Goal: Information Seeking & Learning: Learn about a topic

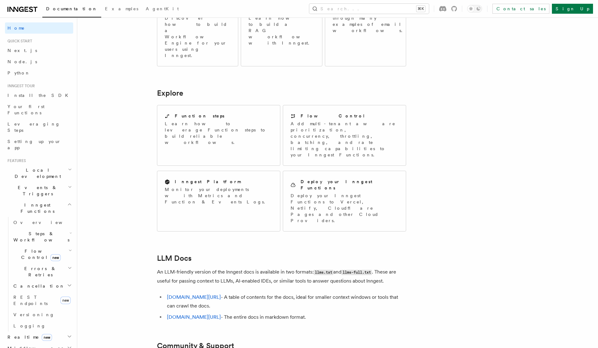
scroll to position [447, 0]
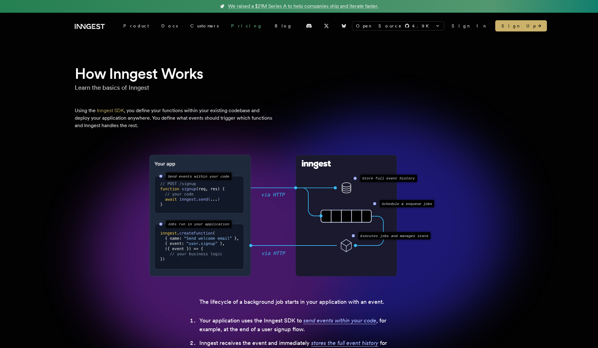
click at [225, 29] on link "Pricing" at bounding box center [247, 25] width 44 height 11
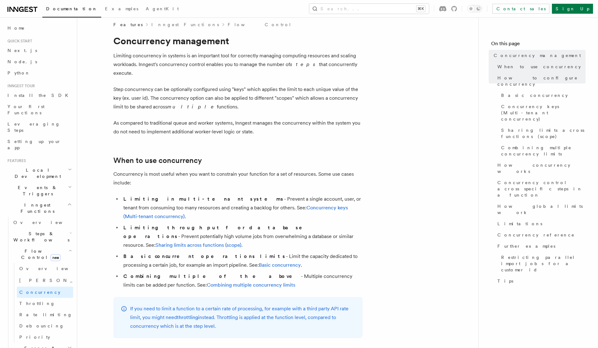
scroll to position [7, 0]
drag, startPoint x: 270, startPoint y: 188, endPoint x: 315, endPoint y: 192, distance: 45.3
click at [316, 194] on li "Limiting in multi-tenant systems - Prevent a single account, user, or tenant fr…" at bounding box center [241, 207] width 241 height 26
click at [248, 204] on link "Concurrency keys (Multi-tenant concurrency)" at bounding box center [235, 211] width 224 height 15
click at [235, 241] on link "Sharing limits across functions (scope)" at bounding box center [198, 244] width 86 height 6
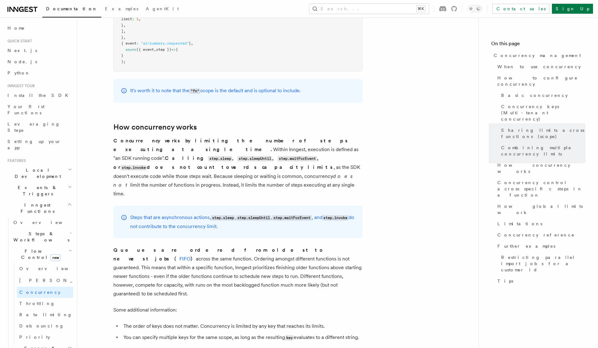
scroll to position [1206, 0]
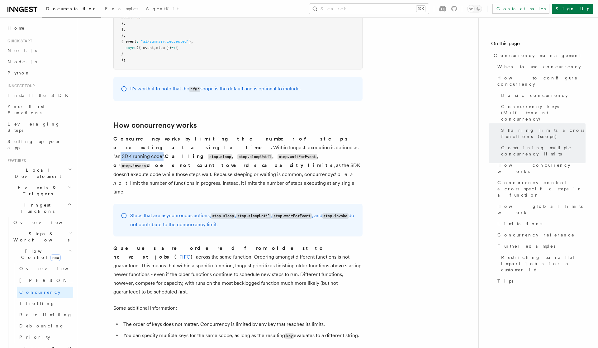
drag, startPoint x: 185, startPoint y: 123, endPoint x: 141, endPoint y: 121, distance: 43.6
click at [141, 135] on p "Concurrency works by limiting the number of steps executing at a single time. W…" at bounding box center [237, 166] width 249 height 62
click at [216, 154] on code "step.sleep" at bounding box center [220, 156] width 24 height 5
click at [250, 154] on code "step.sleepUntil" at bounding box center [254, 156] width 35 height 5
click at [289, 154] on code "step.waitForEvent" at bounding box center [296, 156] width 39 height 5
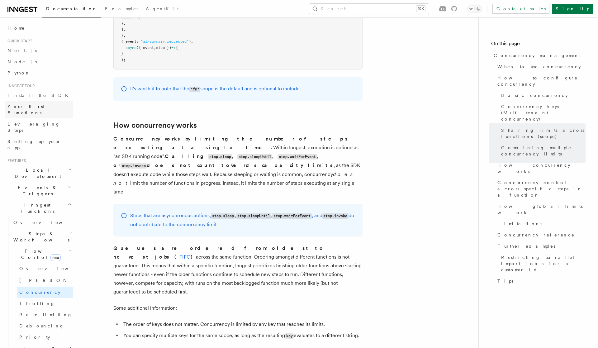
click at [52, 106] on link "Your first Functions" at bounding box center [39, 109] width 68 height 17
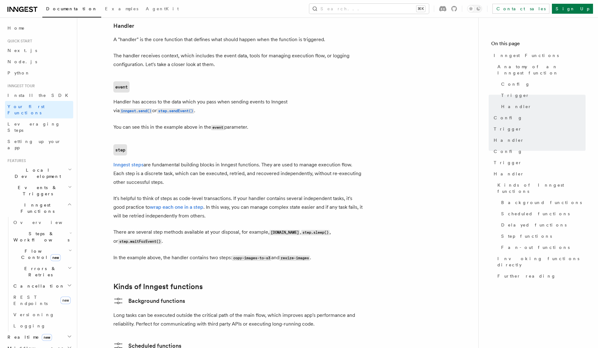
scroll to position [727, 0]
click at [131, 161] on link "Inngest steps" at bounding box center [128, 164] width 30 height 6
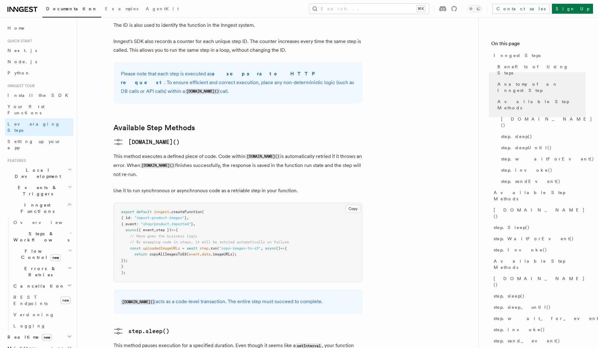
scroll to position [432, 0]
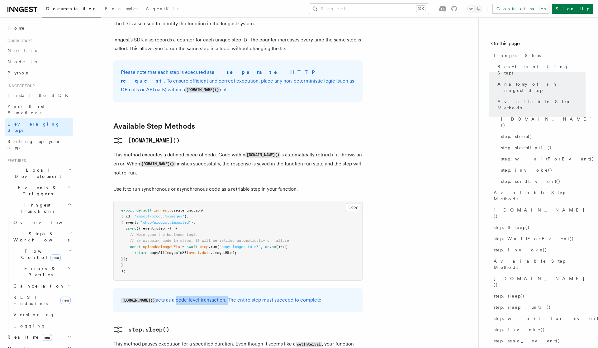
drag, startPoint x: 165, startPoint y: 258, endPoint x: 217, endPoint y: 261, distance: 51.7
click at [217, 295] on p "step.run() acts as a code-level transaction. The entire step must succeed to co…" at bounding box center [238, 299] width 234 height 9
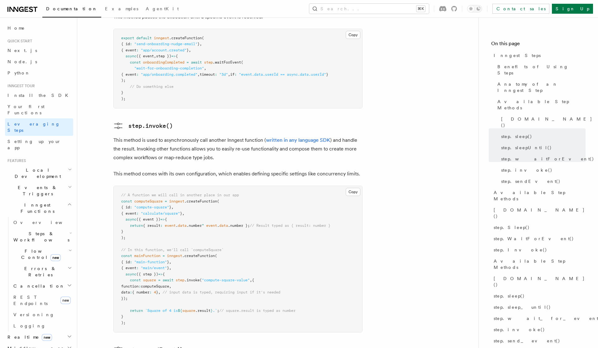
scroll to position [1022, 0]
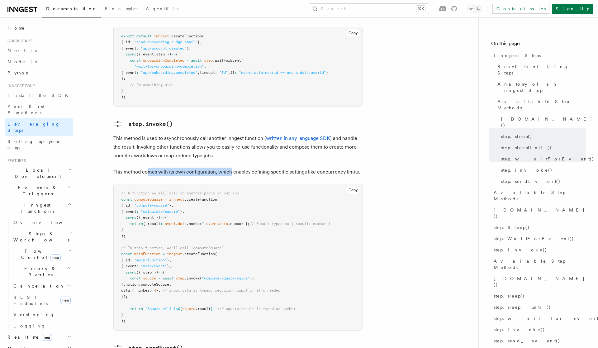
drag, startPoint x: 148, startPoint y: 130, endPoint x: 229, endPoint y: 131, distance: 81.3
click at [229, 168] on p "This method comes with its own configuration, which enables defining specific s…" at bounding box center [237, 172] width 249 height 9
click at [208, 168] on p "This method comes with its own configuration, which enables defining specific s…" at bounding box center [237, 172] width 249 height 9
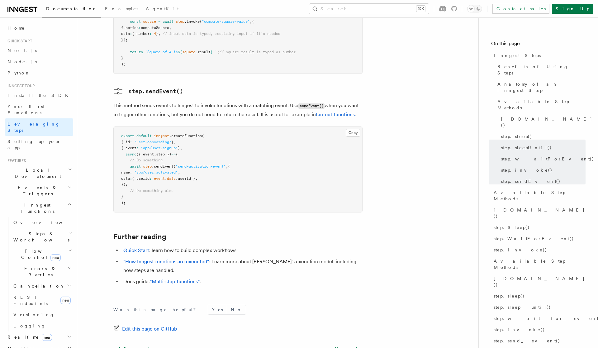
scroll to position [1280, 0]
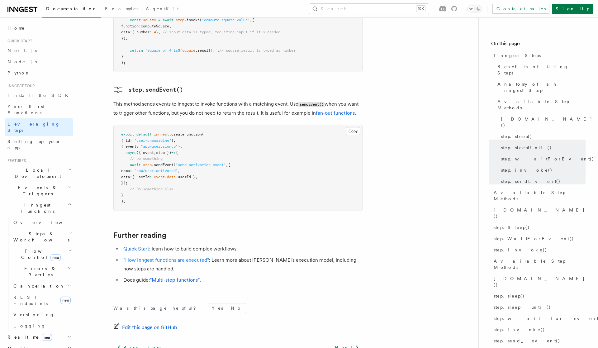
click at [185, 257] on link ""How Inngest functions are executed"" at bounding box center [166, 260] width 86 height 6
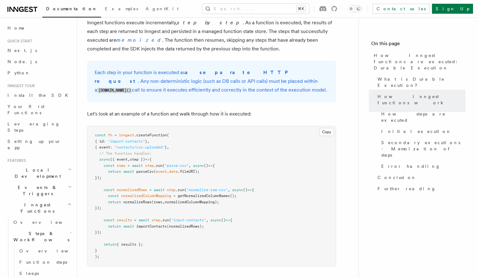
scroll to position [521, 0]
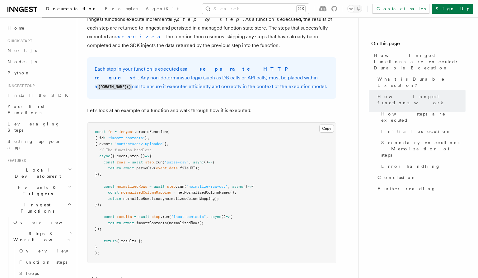
drag, startPoint x: 113, startPoint y: 52, endPoint x: 185, endPoint y: 53, distance: 71.9
click at [186, 65] on p "Each step in your function is executed as a separate HTTP request . Any non-det…" at bounding box center [212, 78] width 234 height 26
click at [254, 65] on p "Each step in your function is executed as a separate HTTP request . Any non-det…" at bounding box center [212, 78] width 234 height 26
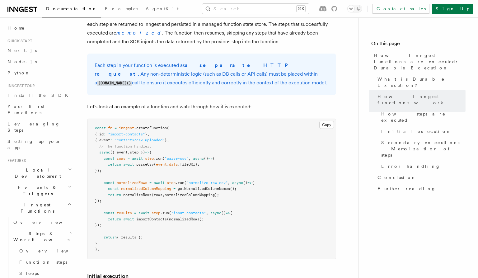
scroll to position [526, 0]
drag, startPoint x: 141, startPoint y: 54, endPoint x: 194, endPoint y: 58, distance: 53.1
click at [194, 60] on p "Each step in your function is executed as a separate HTTP request . Any non-det…" at bounding box center [212, 73] width 234 height 26
click at [235, 60] on p "Each step in your function is executed as a separate HTTP request . Any non-det…" at bounding box center [212, 73] width 234 height 26
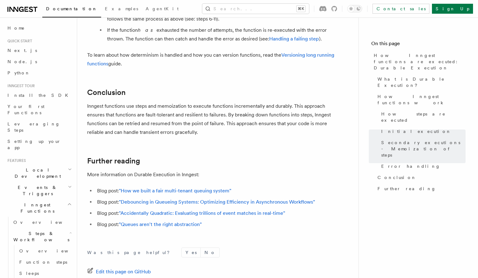
scroll to position [1151, 0]
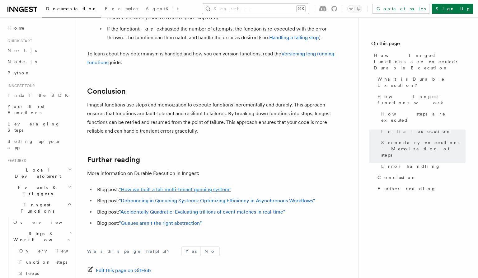
click at [208, 186] on link ""How we built a fair multi-tenant queuing system"" at bounding box center [175, 189] width 112 height 6
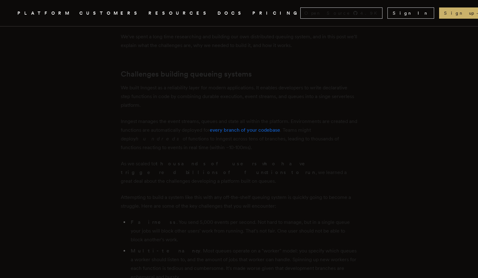
click at [245, 170] on p "As we scaled to thousands of users who have triggered billions of functions to …" at bounding box center [239, 172] width 237 height 26
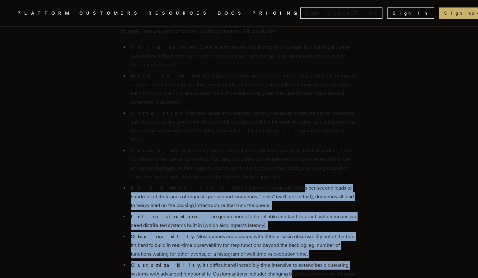
drag, startPoint x: 245, startPoint y: 169, endPoint x: 263, endPoint y: 252, distance: 84.5
click at [263, 252] on ul "Fairness . You send 5,000 events per second. Not hard to manage, but in a singl…" at bounding box center [239, 169] width 237 height 253
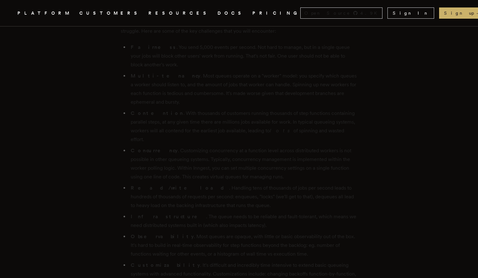
click at [257, 153] on li "Concurrency . Customizing concurrency at a function level across distributed wo…" at bounding box center [243, 163] width 229 height 35
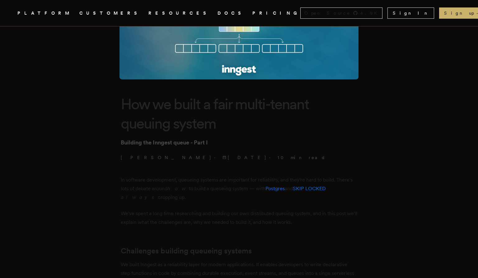
scroll to position [0, 0]
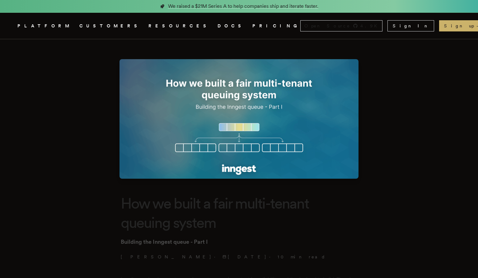
click at [320, 27] on nav "Inngest .cls-1 { fill: #FAFAF9; } PLATFORM CUSTOMERS RESOURCES DOCS PRICING Ope…" at bounding box center [239, 26] width 478 height 26
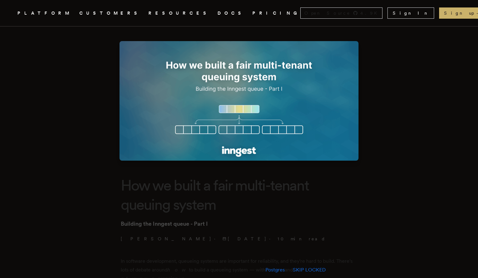
scroll to position [18, 0]
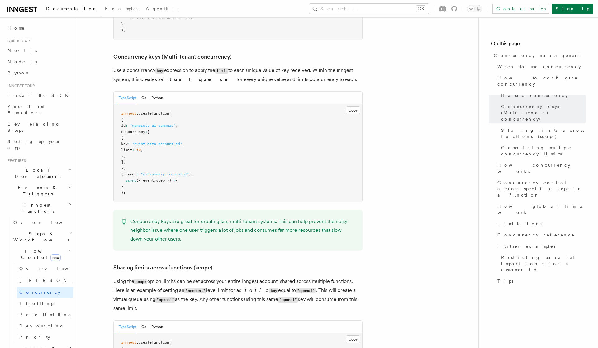
scroll to position [544, 0]
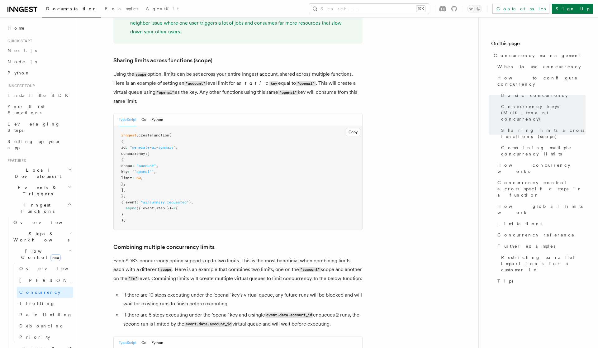
scroll to position [750, 0]
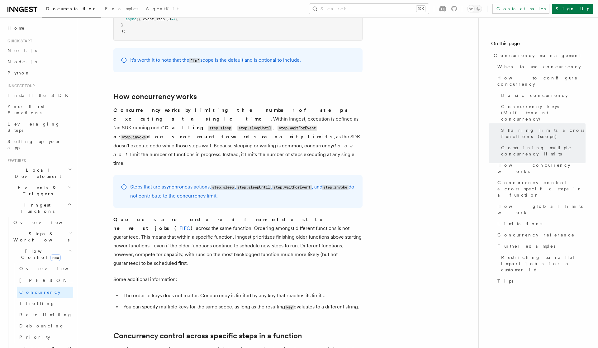
scroll to position [1235, 0]
drag, startPoint x: 147, startPoint y: 143, endPoint x: 196, endPoint y: 145, distance: 48.6
click at [196, 182] on p "Steps that are asynchronous actions, step.sleep , step.sleepUntil , step.waitFo…" at bounding box center [242, 191] width 225 height 18
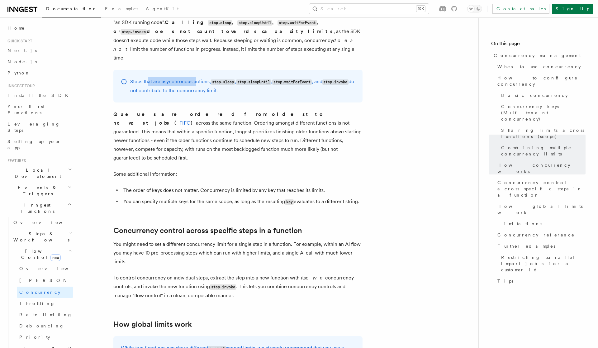
scroll to position [1339, 0]
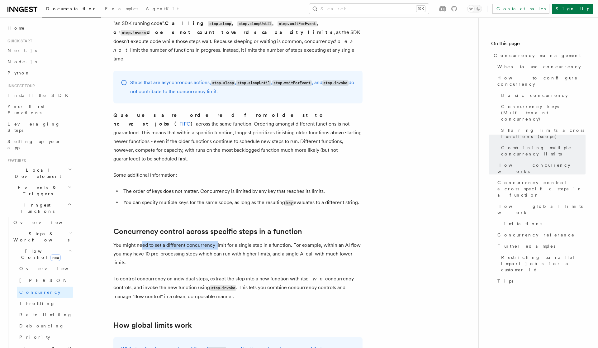
drag, startPoint x: 141, startPoint y: 196, endPoint x: 216, endPoint y: 196, distance: 75.0
click at [216, 241] on p "You might need to set a different concurrency limit for a single step in a func…" at bounding box center [237, 254] width 249 height 26
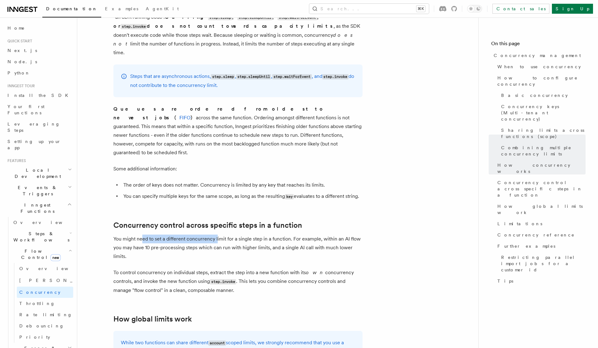
scroll to position [1346, 0]
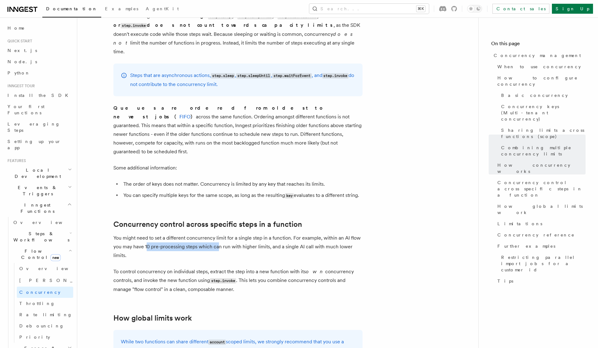
drag, startPoint x: 147, startPoint y: 198, endPoint x: 218, endPoint y: 200, distance: 70.7
click at [218, 234] on p "You might need to set a different concurrency limit for a single step in a func…" at bounding box center [237, 247] width 249 height 26
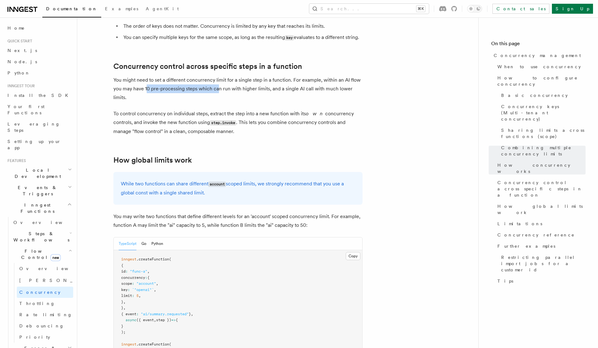
scroll to position [1504, 0]
click at [185, 179] on p "While two functions can share different account scoped limits, we strongly reco…" at bounding box center [238, 188] width 234 height 18
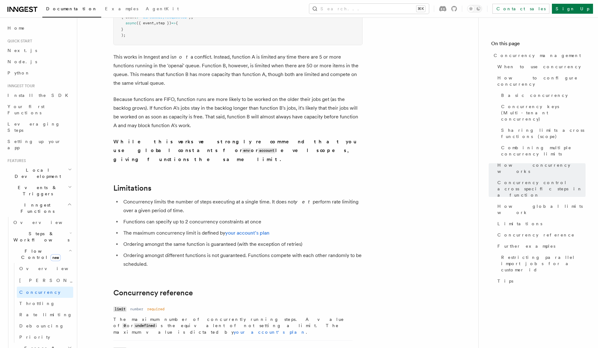
scroll to position [1886, 0]
drag, startPoint x: 158, startPoint y: 143, endPoint x: 212, endPoint y: 144, distance: 54.5
click at [212, 197] on li "Concurrency limits the number of steps executing at a single time. It does not …" at bounding box center [241, 205] width 241 height 17
click at [235, 197] on li "Concurrency limits the number of steps executing at a single time. It does not …" at bounding box center [241, 205] width 241 height 17
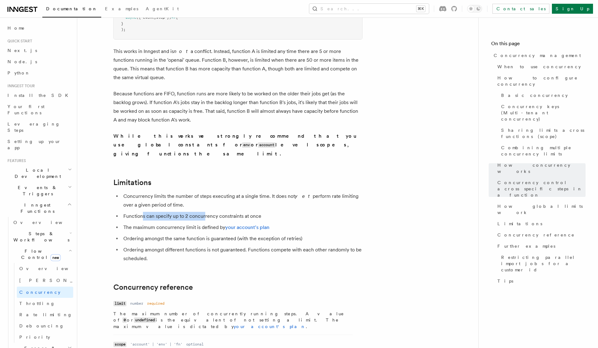
drag, startPoint x: 143, startPoint y: 158, endPoint x: 203, endPoint y: 158, distance: 60.1
click at [203, 212] on li "Functions can specify up to 2 concurrency constraints at once" at bounding box center [241, 216] width 241 height 9
click at [186, 223] on li "The maximum concurrency limit is defined by your account's plan" at bounding box center [241, 227] width 241 height 9
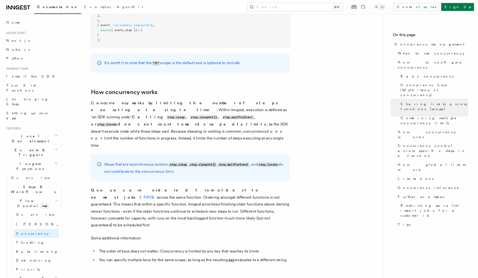
scroll to position [1216, 0]
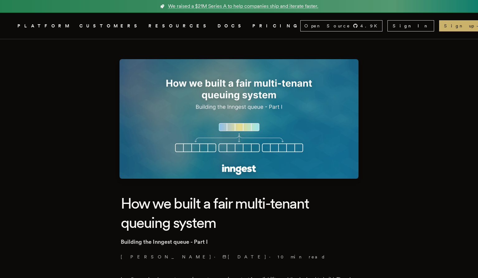
click at [10, 23] on icon ".cls-1 { fill: #FAFAF9; }" at bounding box center [10, 25] width 0 height 7
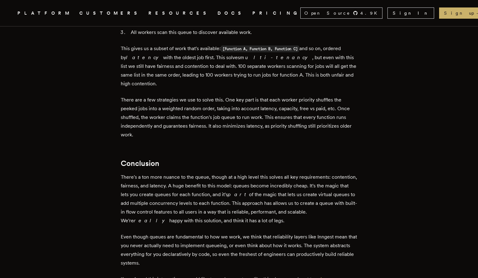
scroll to position [1884, 0]
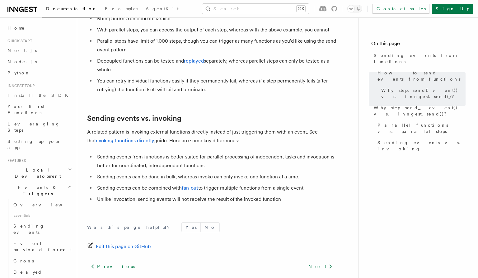
scroll to position [803, 0]
drag, startPoint x: 135, startPoint y: 146, endPoint x: 154, endPoint y: 147, distance: 19.6
click at [154, 153] on li "Sending events from functions is better suited for parallel processing of indep…" at bounding box center [215, 161] width 241 height 17
drag, startPoint x: 191, startPoint y: 149, endPoint x: 214, endPoint y: 149, distance: 22.7
click at [214, 153] on li "Sending events from functions is better suited for parallel processing of indep…" at bounding box center [215, 161] width 241 height 17
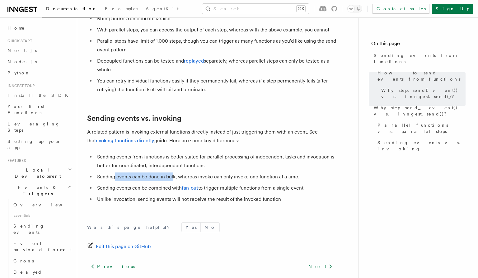
drag, startPoint x: 115, startPoint y: 170, endPoint x: 172, endPoint y: 170, distance: 56.7
click at [172, 172] on li "Sending events can be done in bulk, whereas invoke can only invoke one function…" at bounding box center [215, 176] width 241 height 9
click at [180, 172] on li "Sending events can be done in bulk, whereas invoke can only invoke one function…" at bounding box center [215, 176] width 241 height 9
drag, startPoint x: 124, startPoint y: 179, endPoint x: 168, endPoint y: 179, distance: 44.5
click at [168, 184] on li "Sending events can be combined with fan-out to trigger multiple functions from …" at bounding box center [215, 188] width 241 height 9
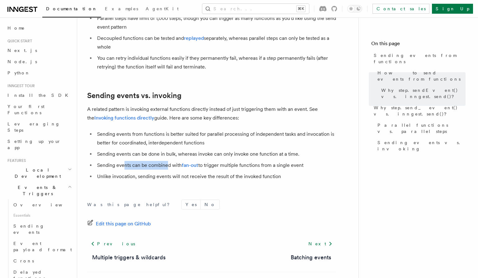
scroll to position [842, 0]
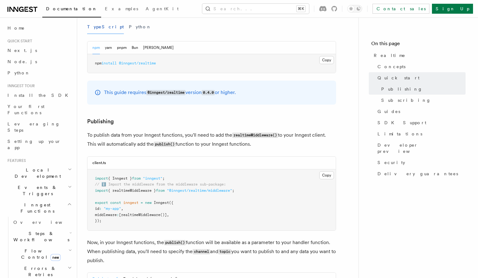
scroll to position [315, 0]
